Goal: Information Seeking & Learning: Understand process/instructions

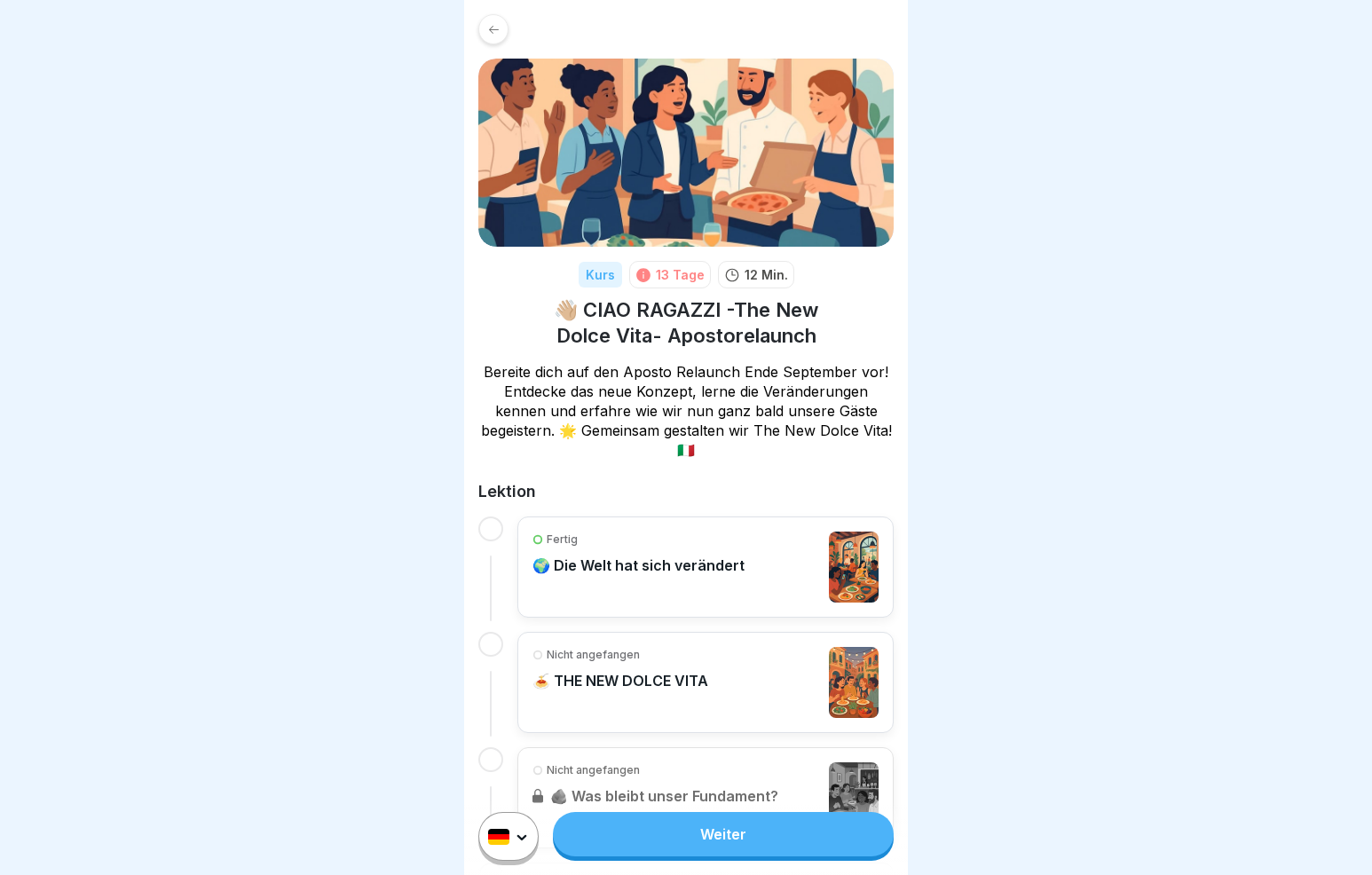
click at [740, 844] on link "Weiter" at bounding box center [723, 834] width 341 height 45
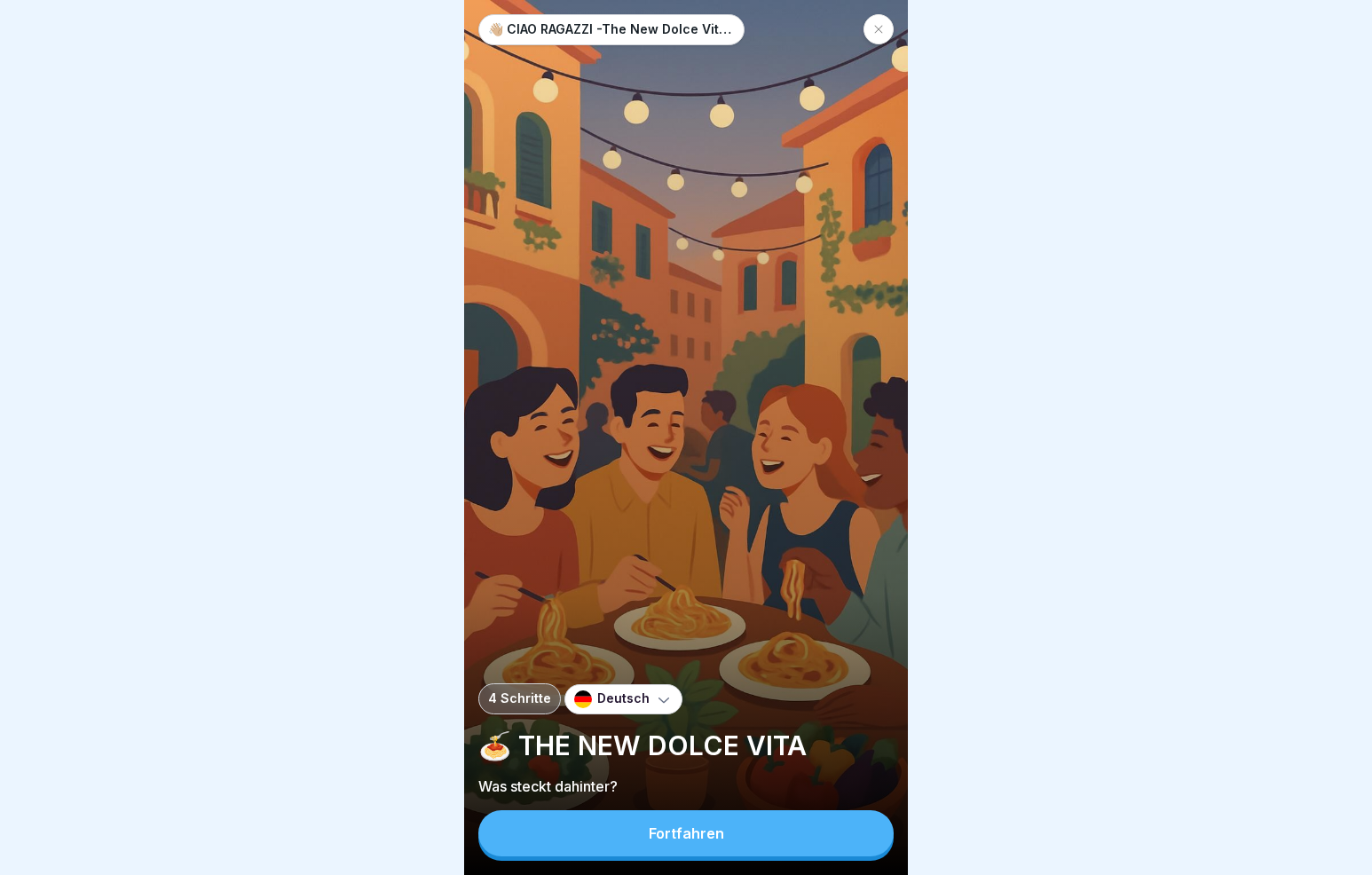
click at [740, 844] on button "Fortfahren" at bounding box center [686, 832] width 415 height 46
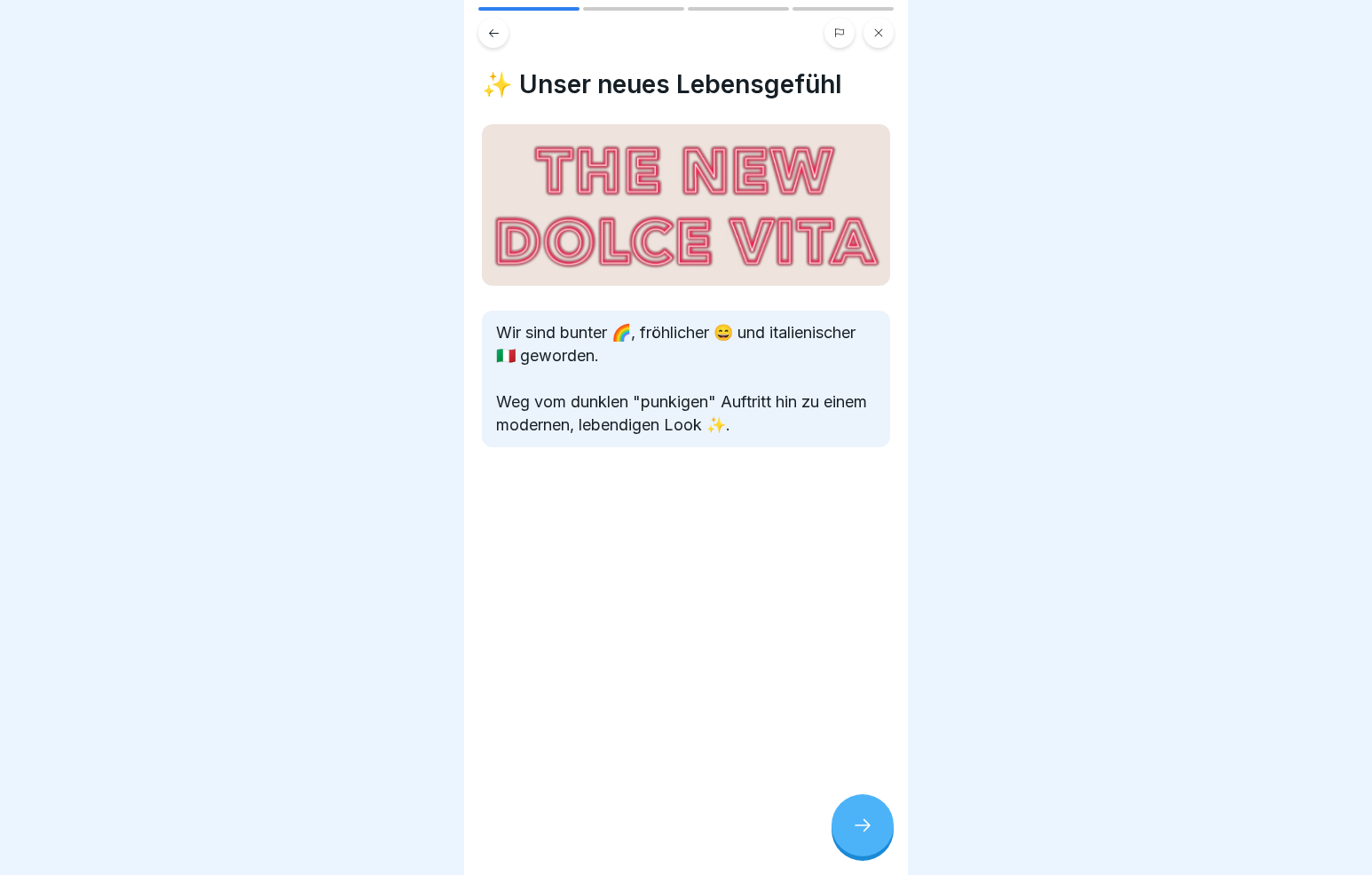
click at [843, 843] on div at bounding box center [862, 825] width 62 height 62
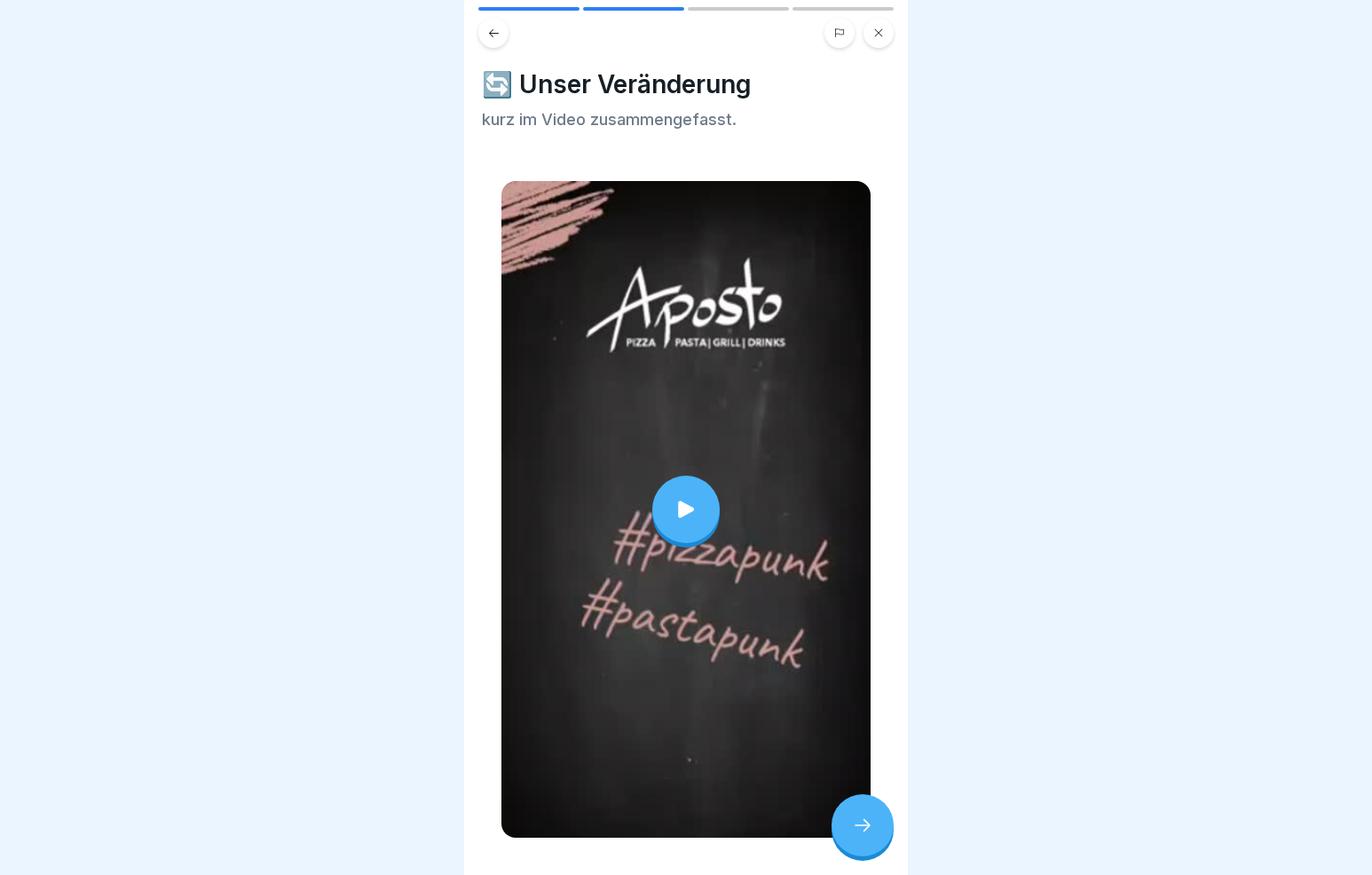
click at [690, 512] on icon at bounding box center [686, 509] width 16 height 17
click at [858, 826] on icon at bounding box center [862, 825] width 21 height 21
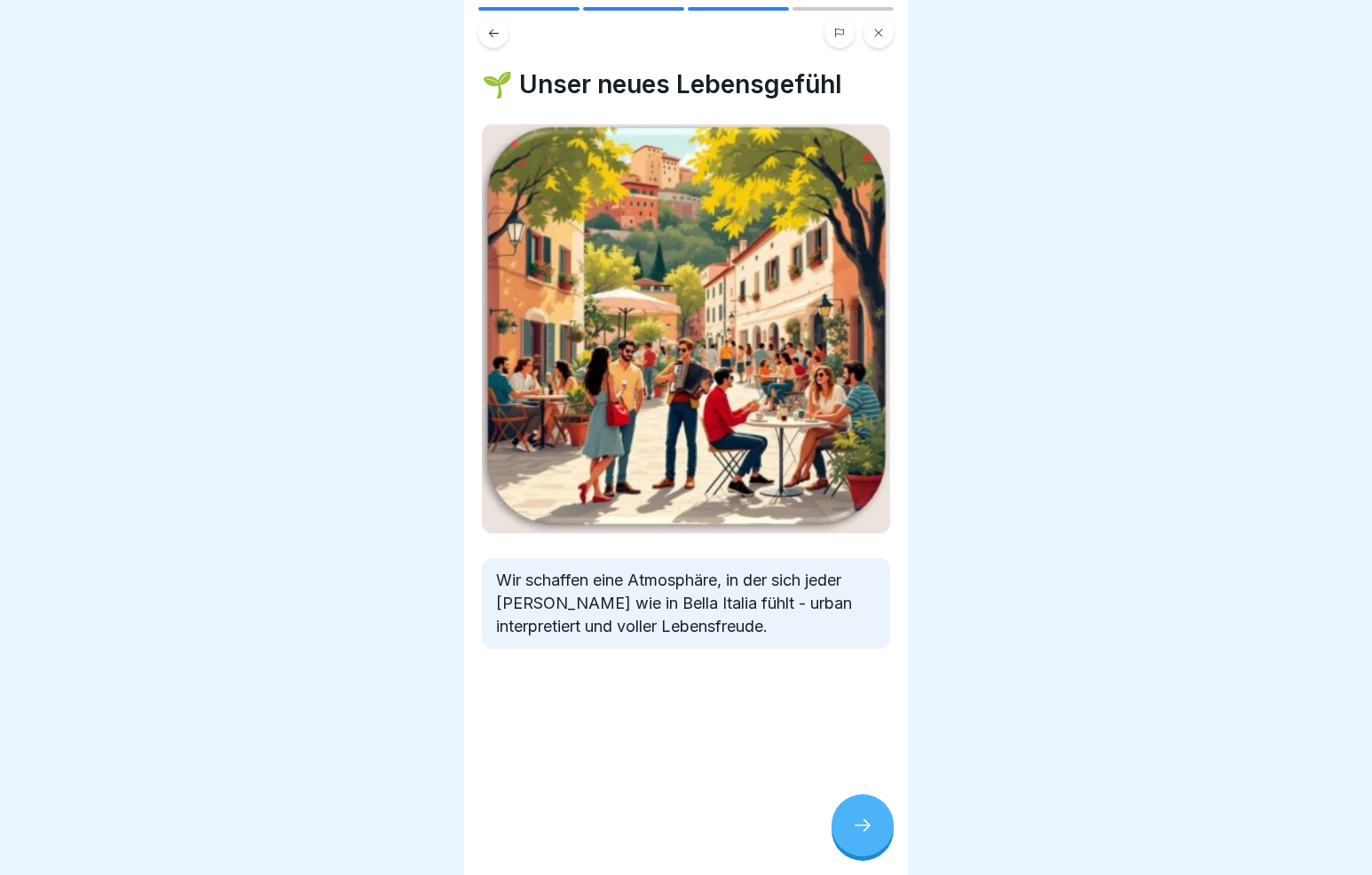
click at [858, 826] on icon at bounding box center [862, 825] width 21 height 21
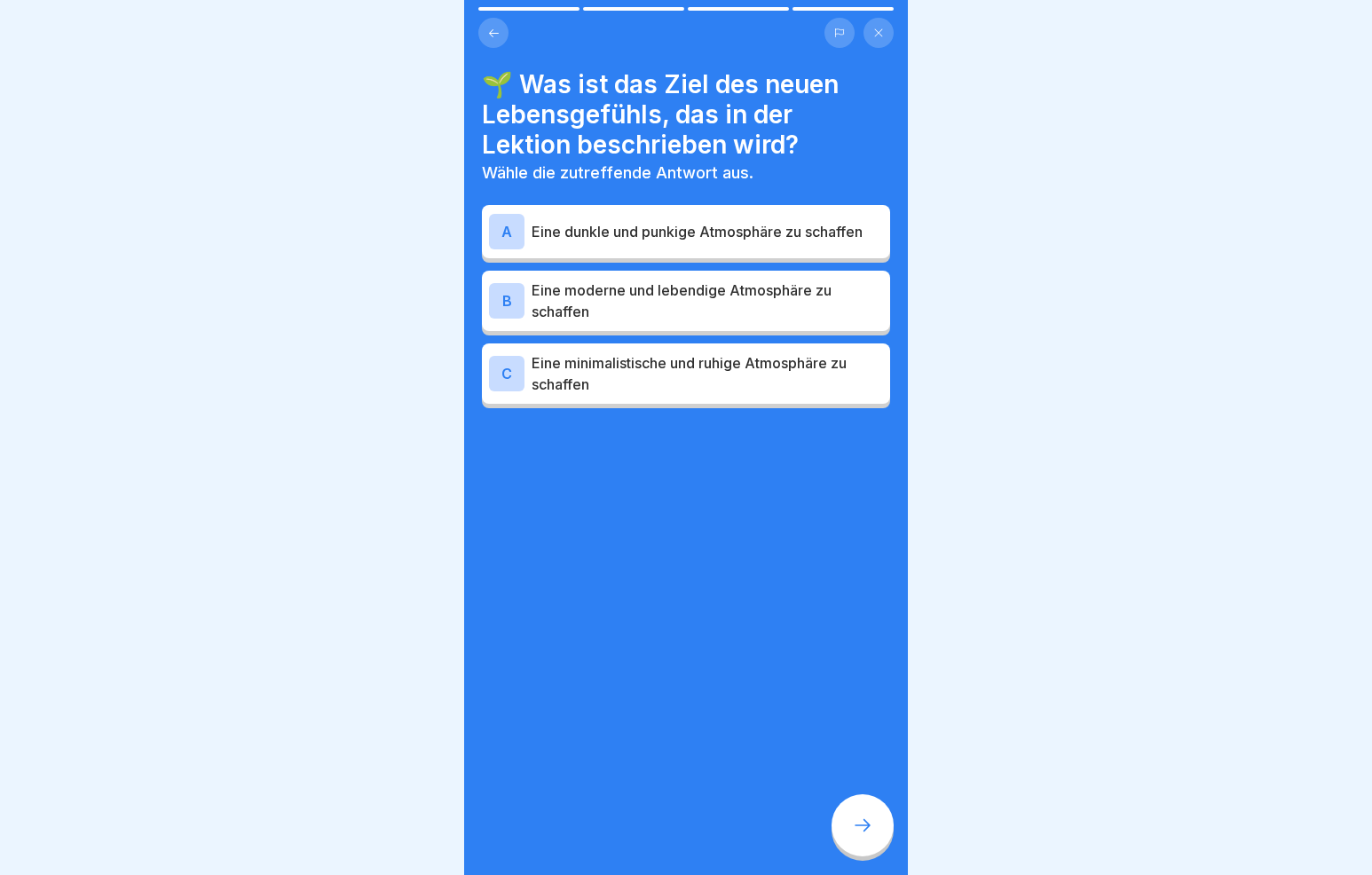
click at [858, 826] on icon at bounding box center [862, 825] width 21 height 21
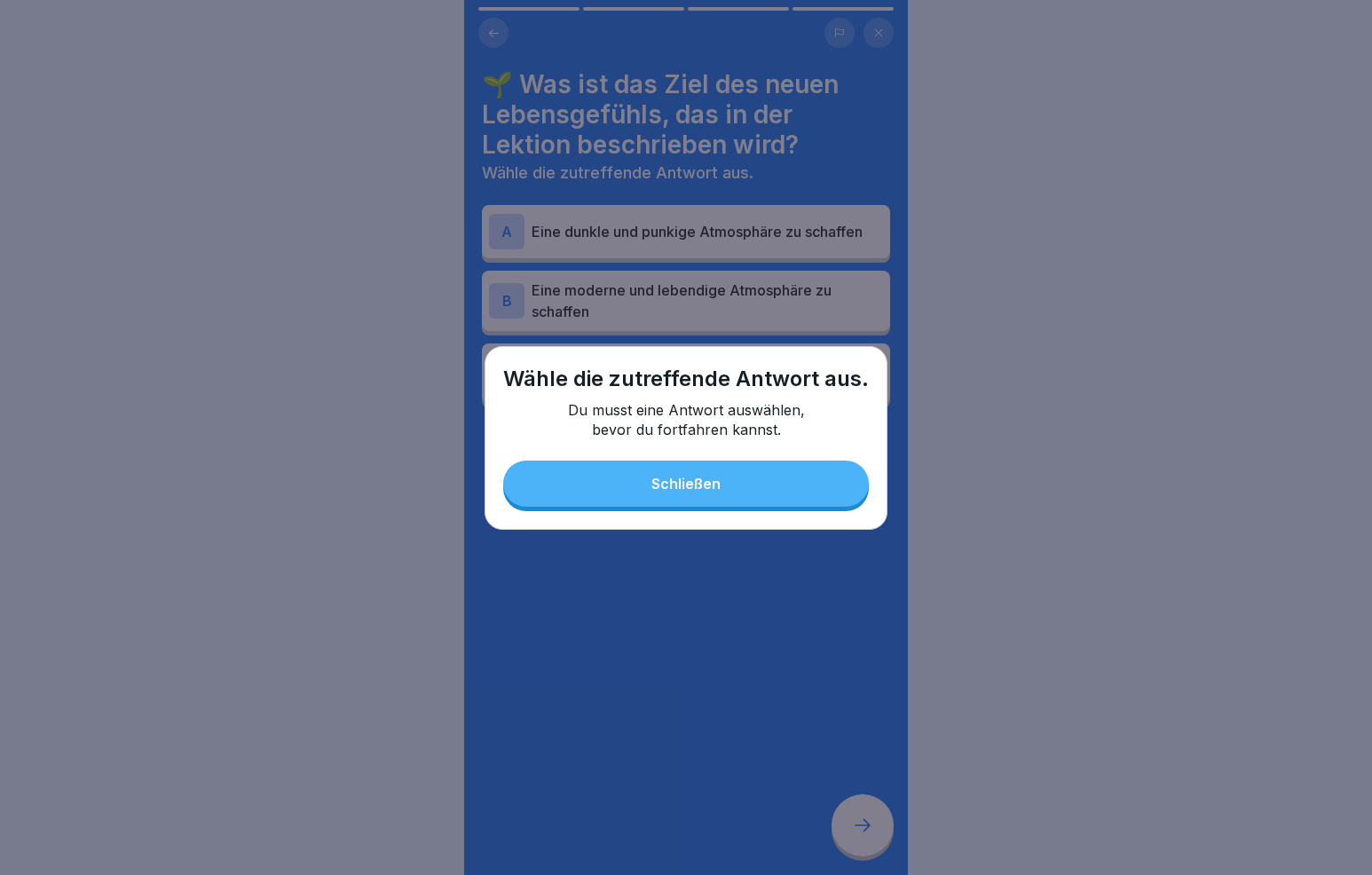
click at [686, 489] on div "Schließen" at bounding box center [685, 483] width 69 height 16
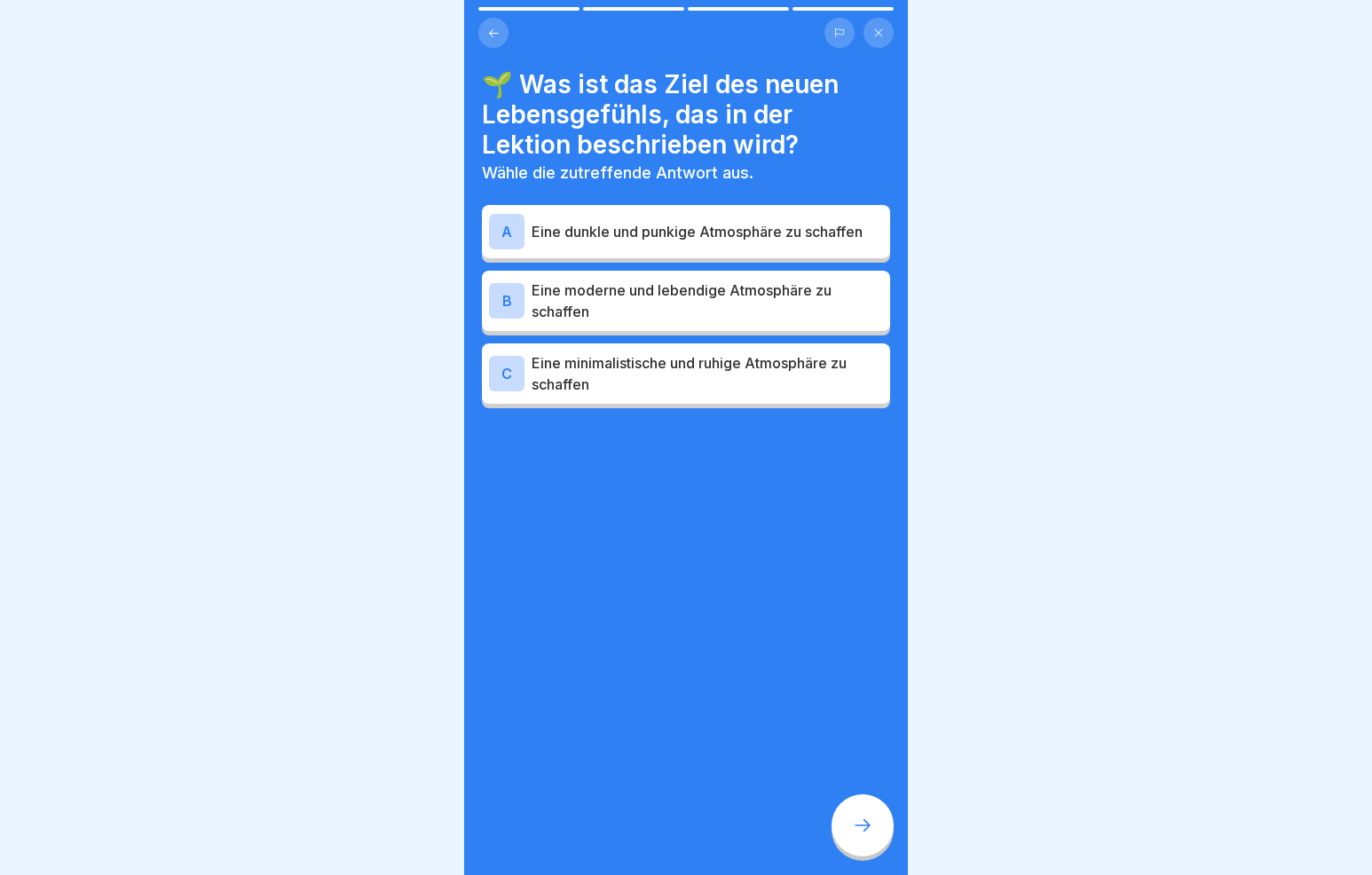
click at [880, 34] on icon at bounding box center [878, 32] width 11 height 11
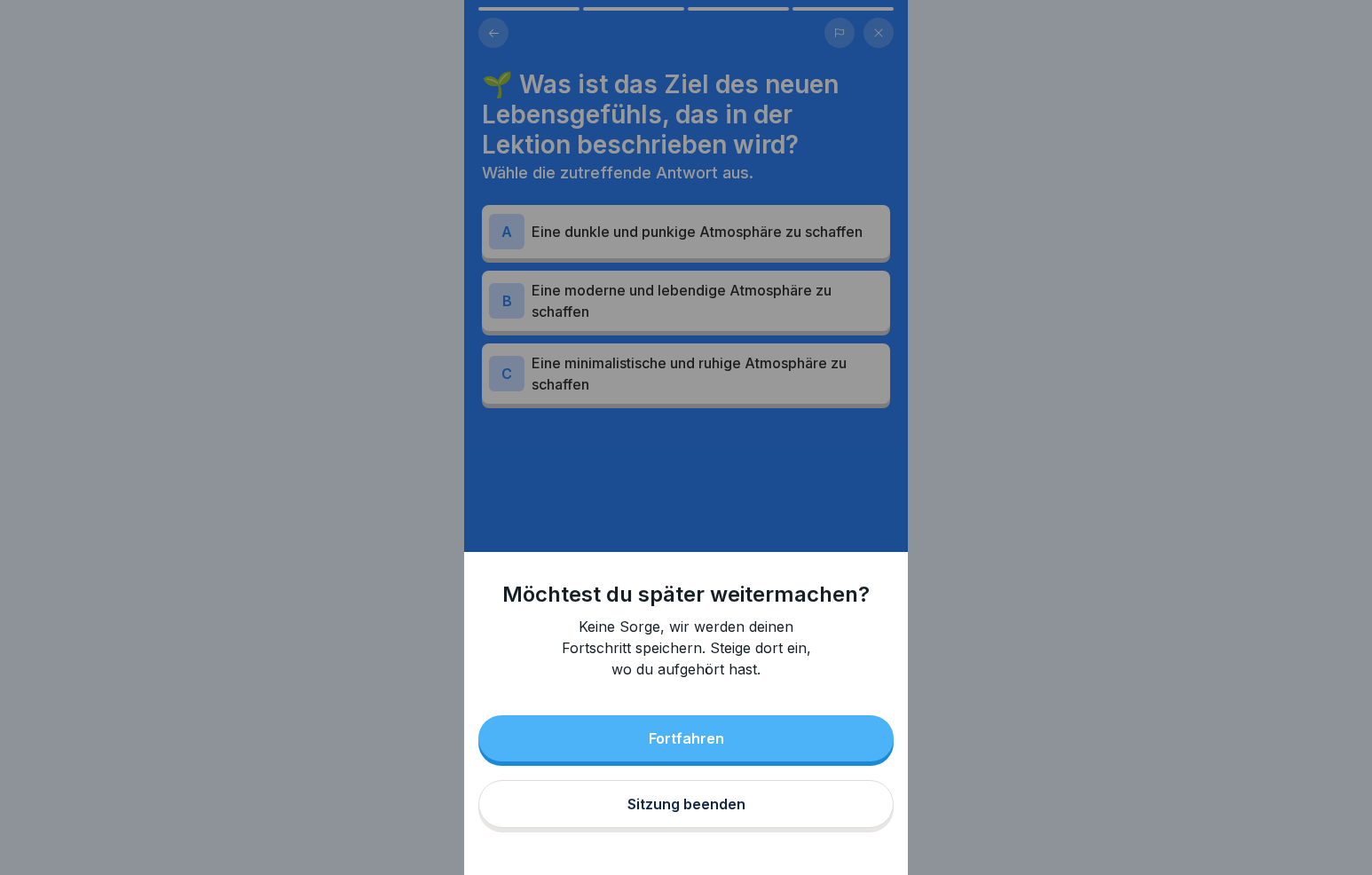
click at [689, 807] on div "Sitzung beenden" at bounding box center [686, 804] width 118 height 16
